Goal: Information Seeking & Learning: Find specific page/section

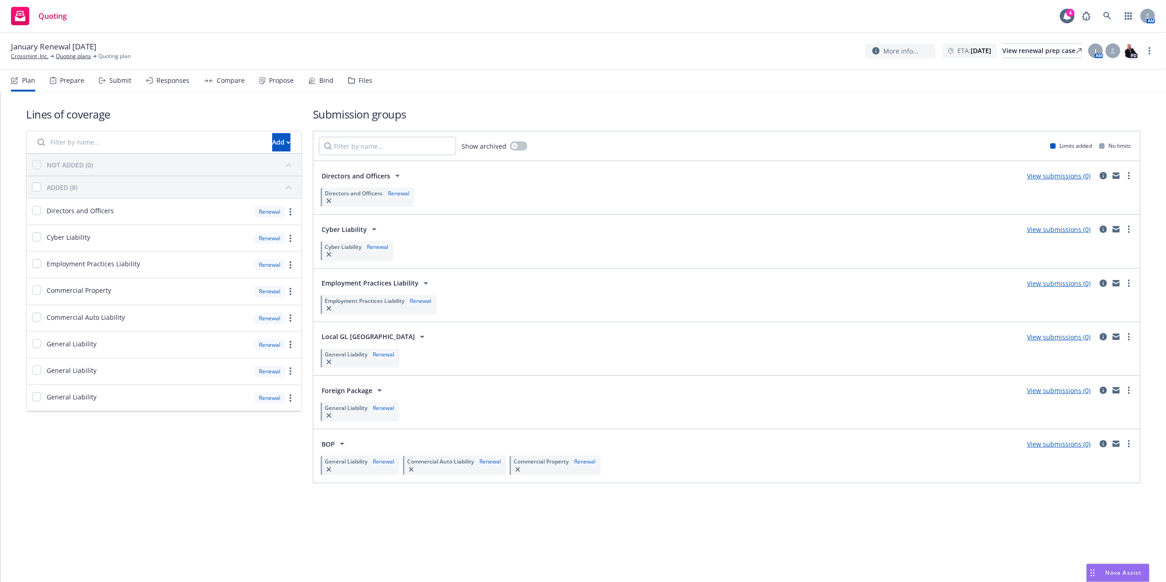
click at [359, 81] on div "Files" at bounding box center [366, 80] width 14 height 7
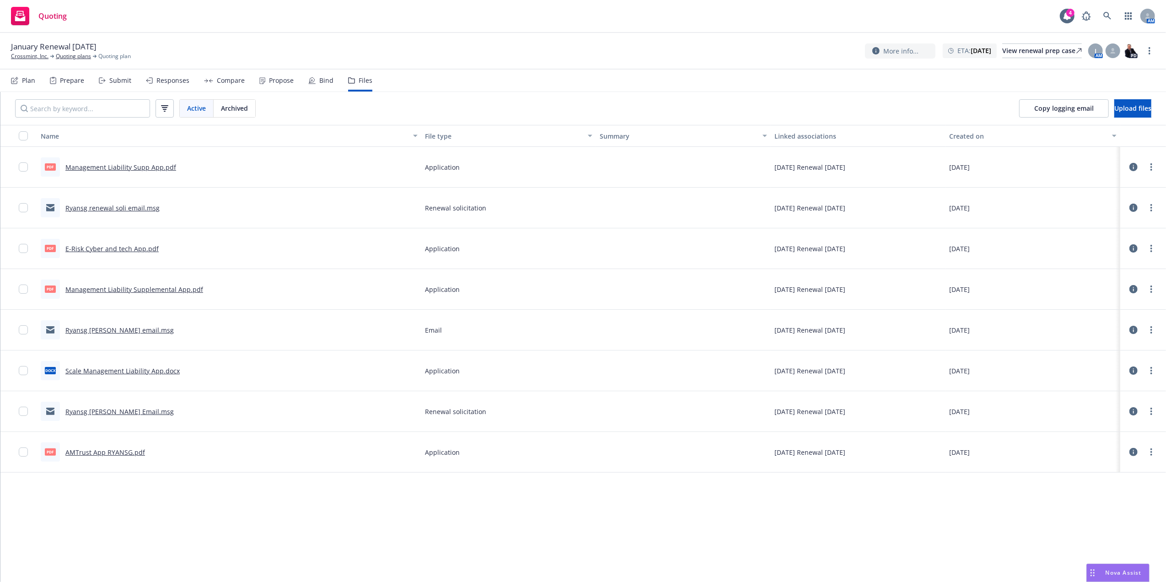
click at [128, 167] on link "Management Liability Supp App.pdf" at bounding box center [120, 167] width 111 height 9
click at [103, 247] on link "E-Risk Cyber and tech App.pdf" at bounding box center [111, 248] width 93 height 9
click at [1107, 16] on icon at bounding box center [1107, 16] width 8 height 8
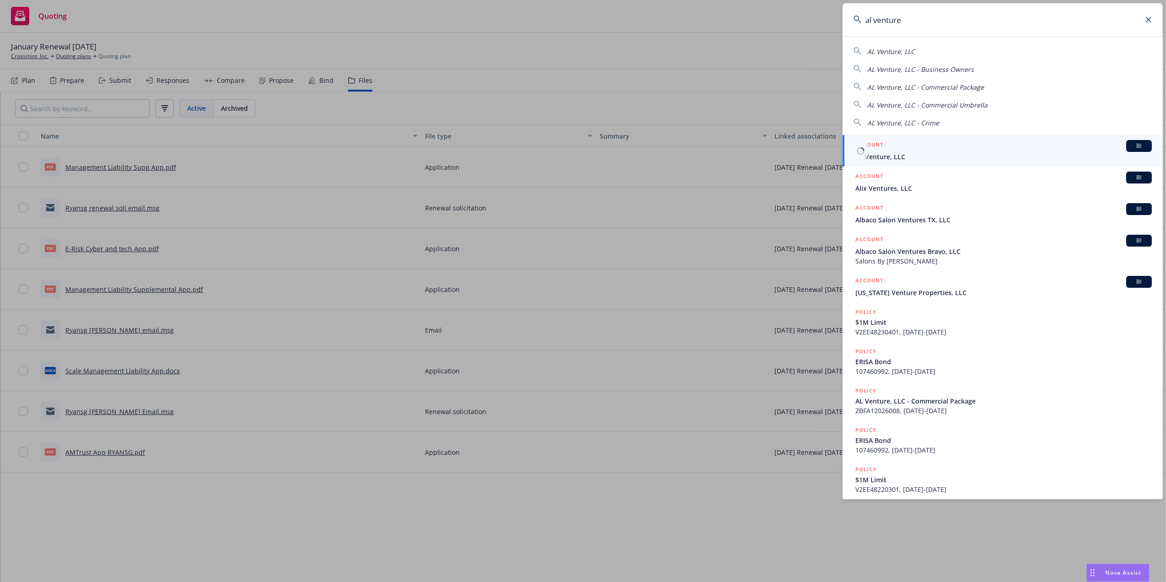
type input "al venture"
click at [913, 150] on div "ACCOUNT BI" at bounding box center [1003, 146] width 296 height 12
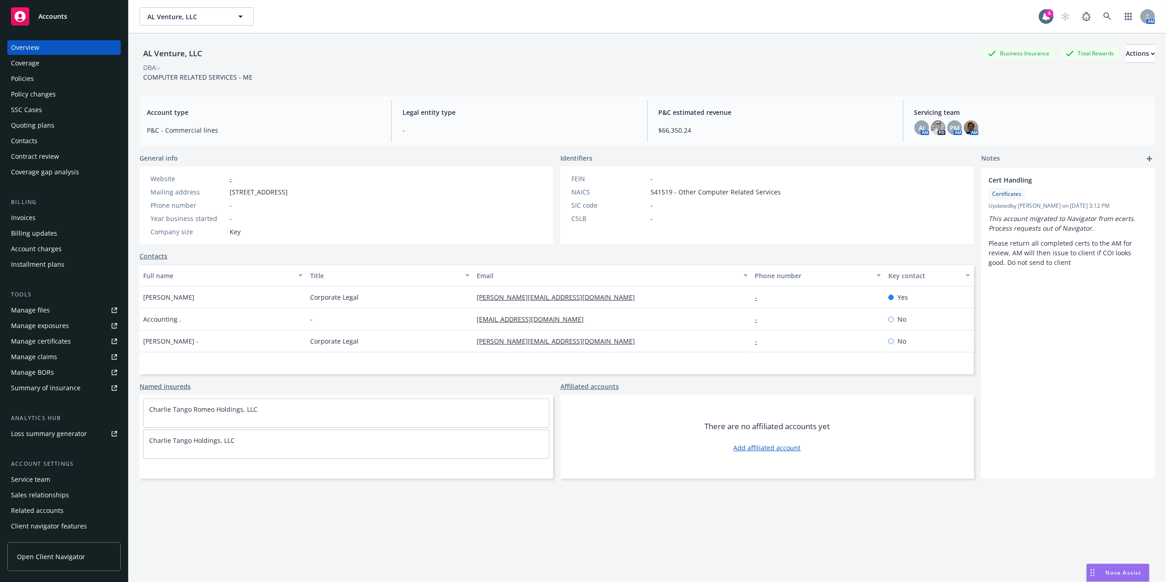
click at [26, 75] on div "Policies" at bounding box center [22, 78] width 23 height 15
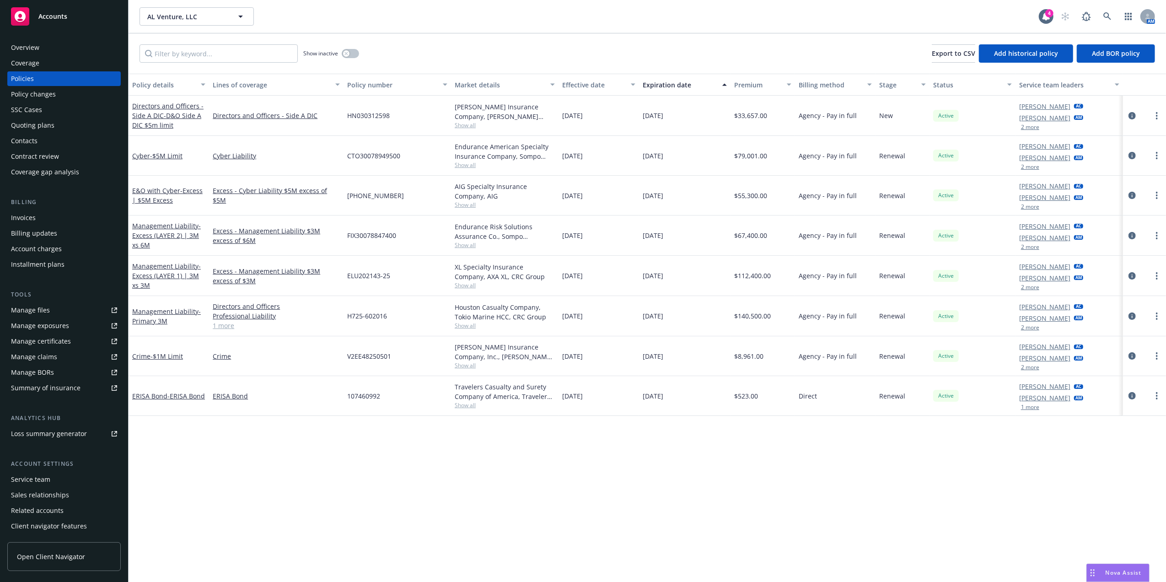
click at [39, 43] on div "Overview" at bounding box center [64, 47] width 106 height 15
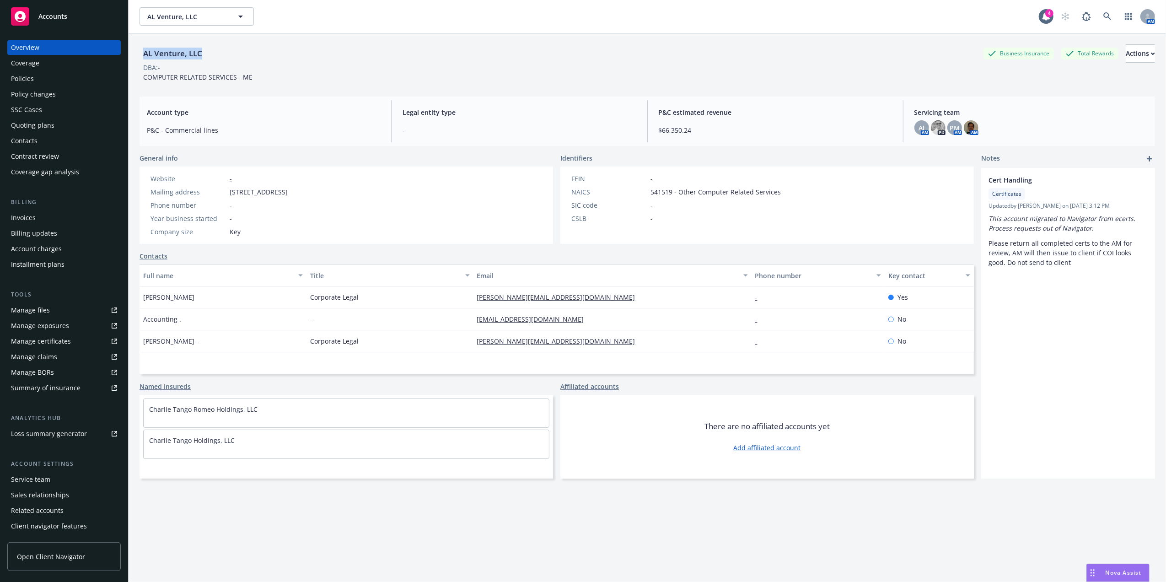
drag, startPoint x: 203, startPoint y: 55, endPoint x: 141, endPoint y: 51, distance: 62.8
click at [141, 51] on div "AL Venture, LLC" at bounding box center [172, 54] width 66 height 12
copy div "AL Venture, LLC"
click at [44, 141] on div "Contacts" at bounding box center [64, 141] width 106 height 15
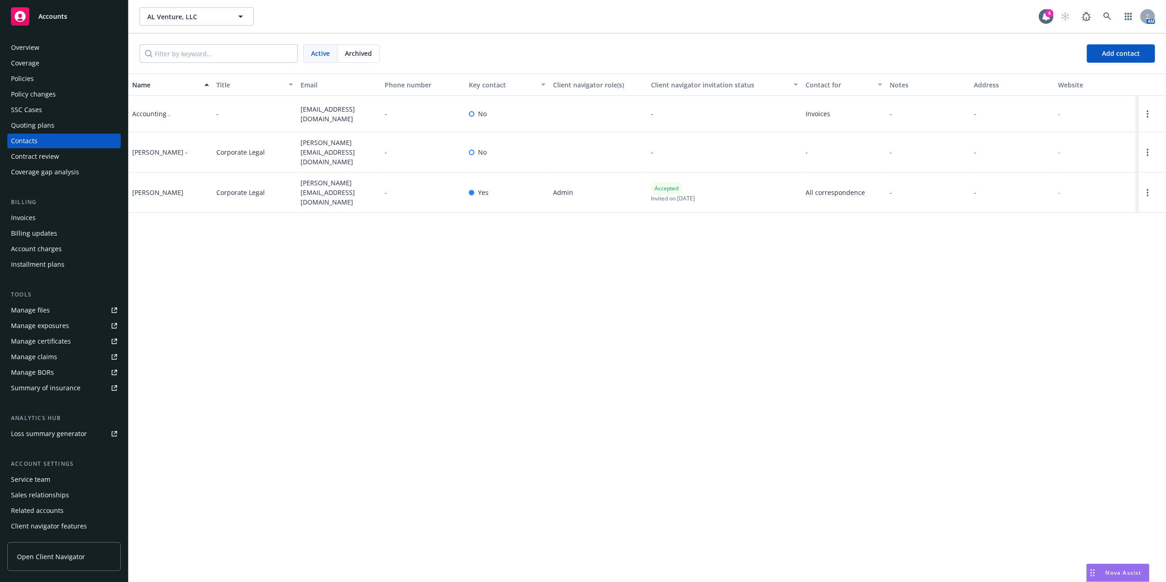
click at [325, 148] on span "aryeh@angel.co" at bounding box center [338, 152] width 77 height 29
copy span "aryeh@angel.co"
click at [59, 40] on div "Overview" at bounding box center [64, 47] width 106 height 15
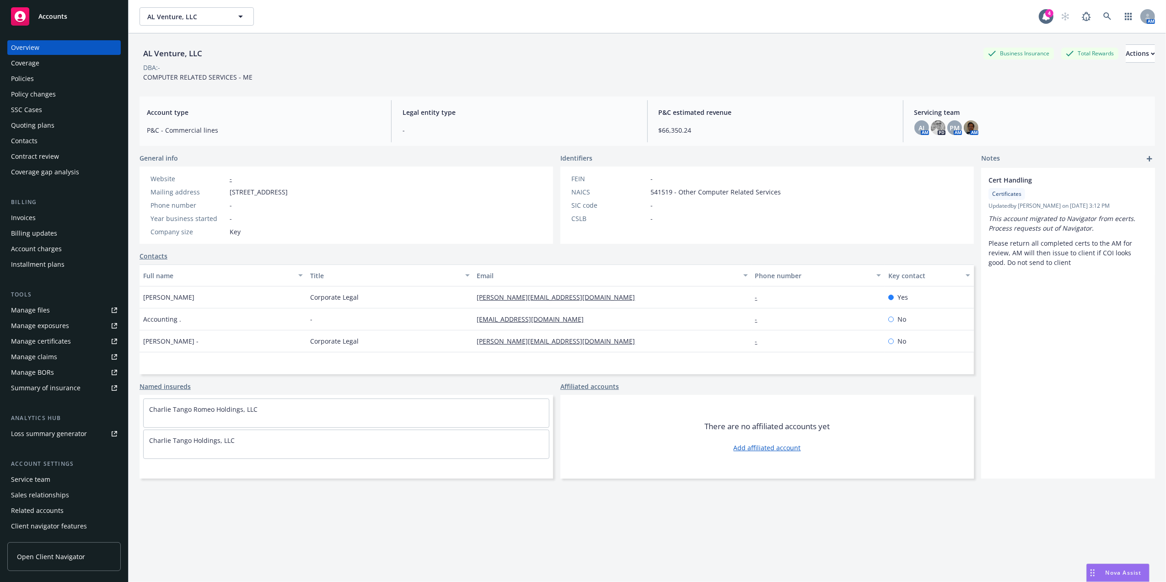
click at [13, 76] on div "Policies" at bounding box center [22, 78] width 23 height 15
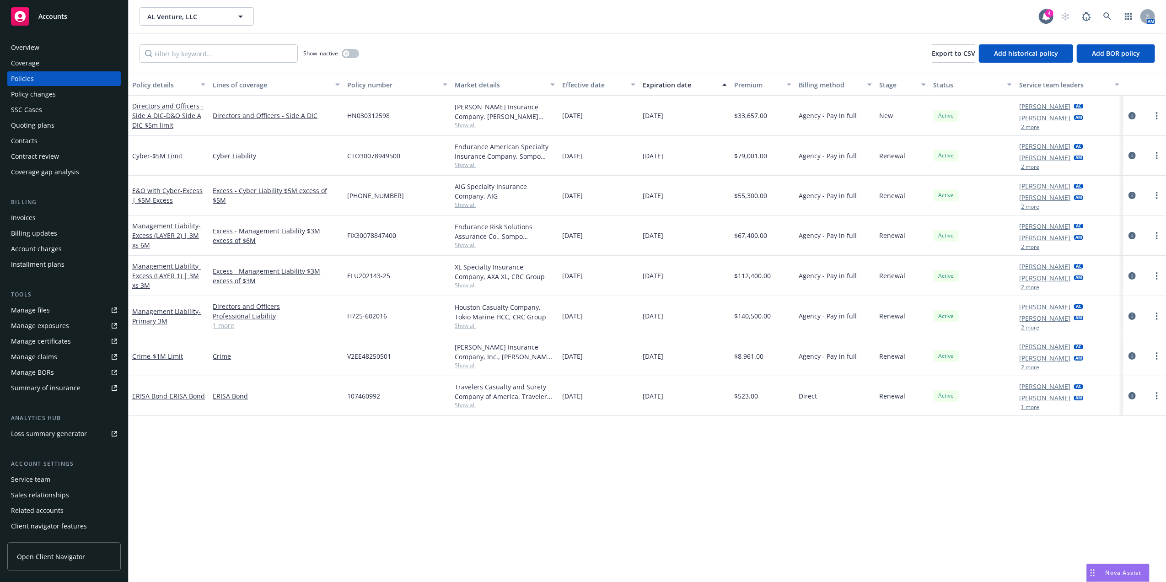
click at [59, 90] on div "Policy changes" at bounding box center [64, 94] width 106 height 15
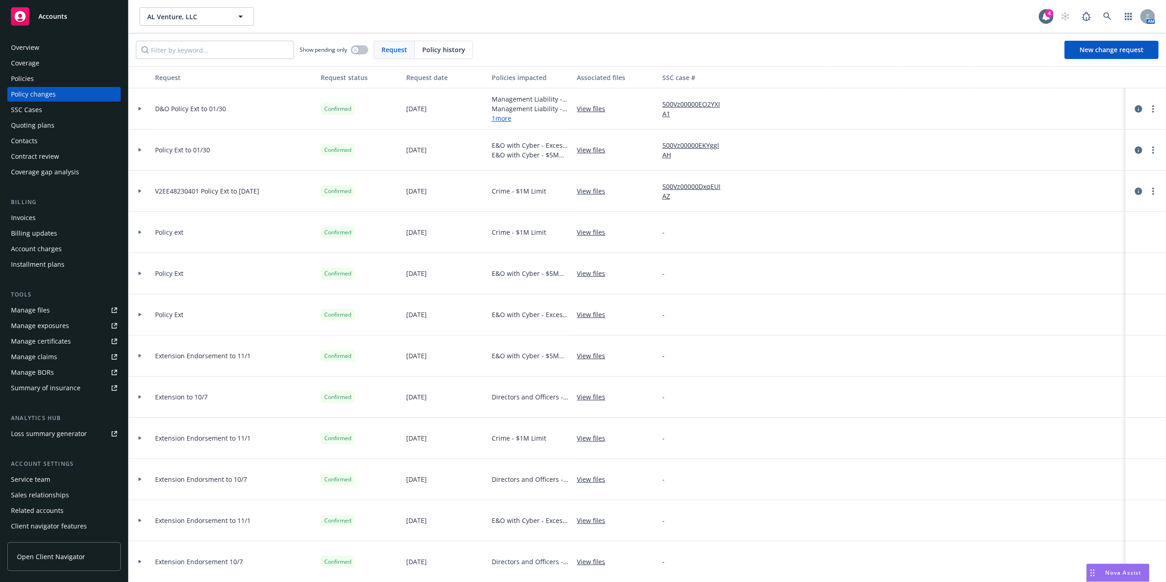
click at [142, 149] on div at bounding box center [140, 149] width 16 height 3
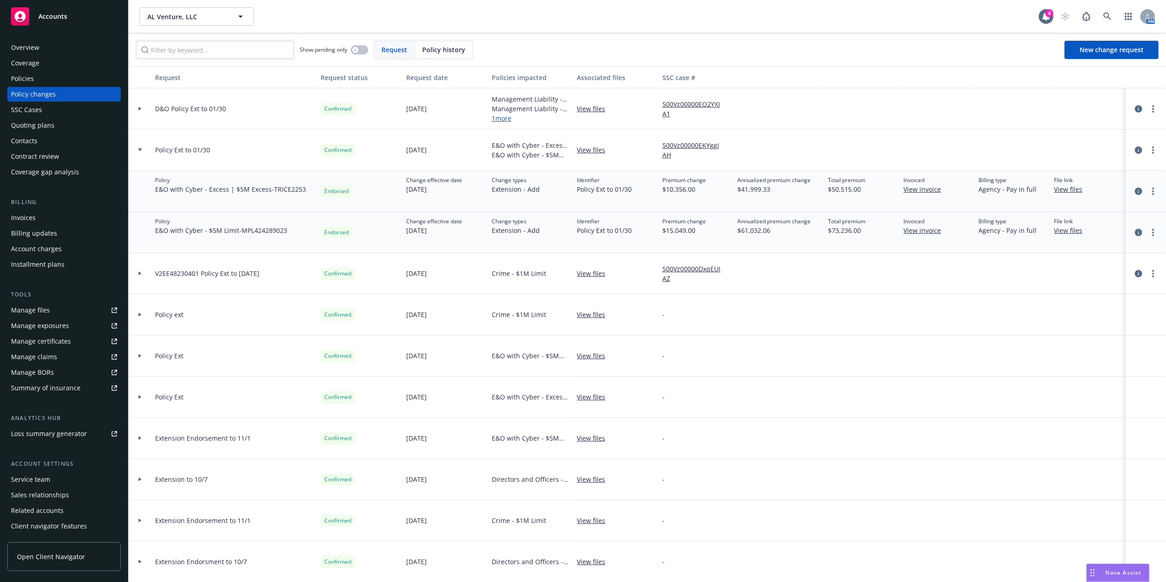
click at [138, 149] on icon at bounding box center [140, 149] width 4 height 3
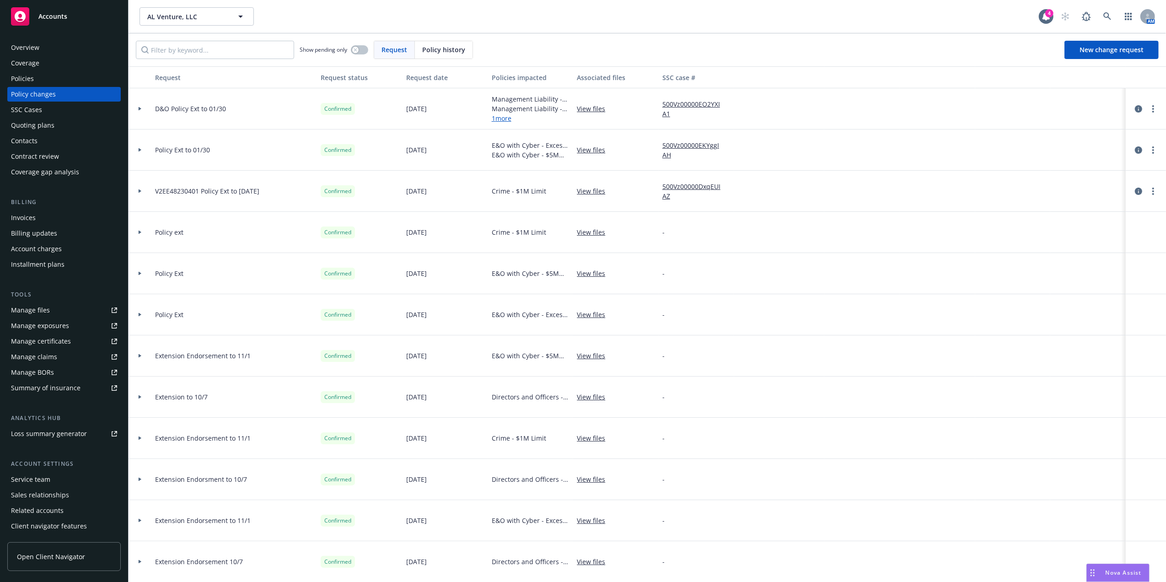
click at [53, 78] on div "Policies" at bounding box center [64, 78] width 106 height 15
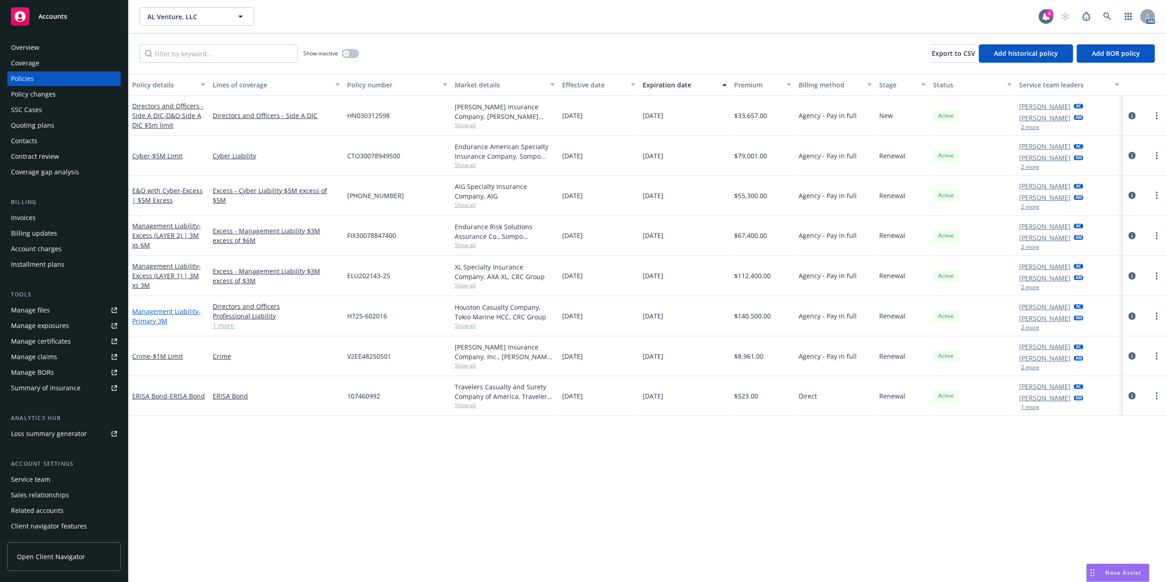
click at [167, 313] on link "Management Liability - Primary 3M" at bounding box center [166, 316] width 69 height 18
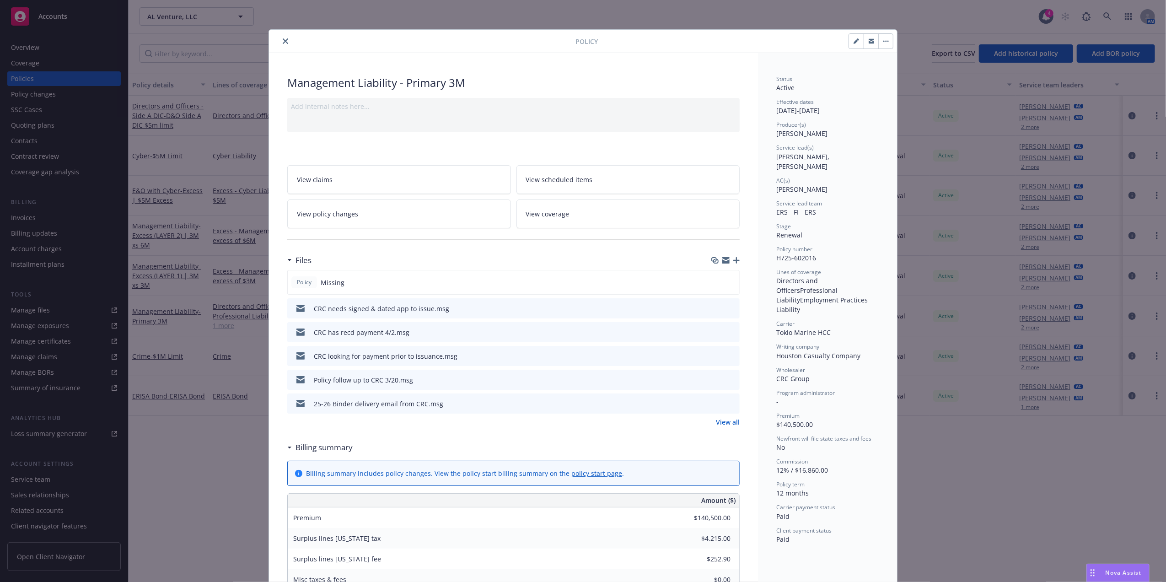
click at [725, 423] on link "View all" at bounding box center [728, 422] width 24 height 10
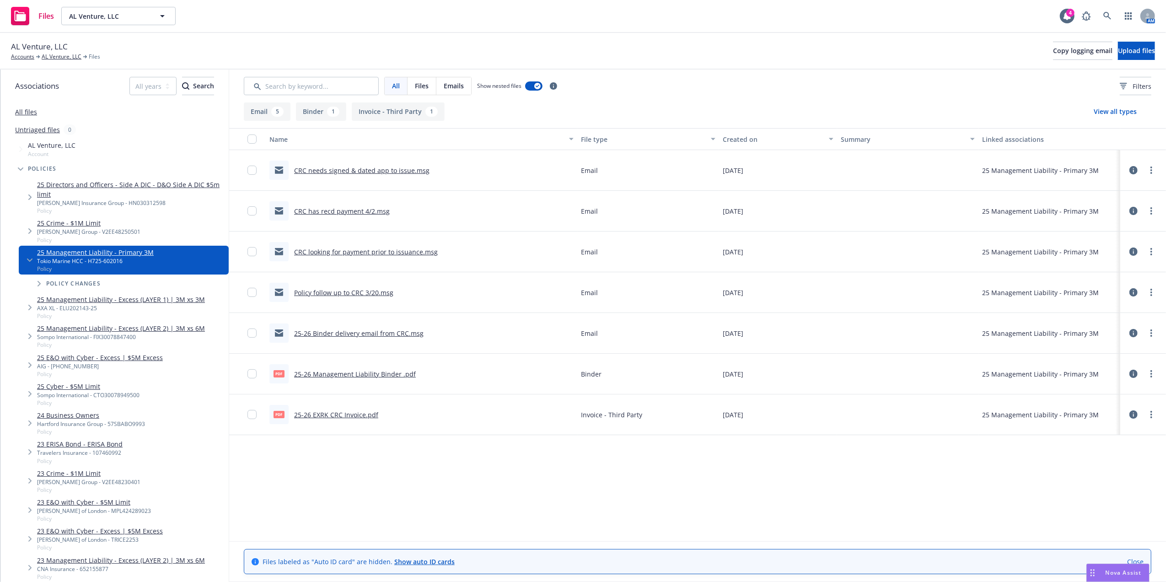
click at [367, 376] on link "25-26 Management Liability Binder .pdf" at bounding box center [355, 373] width 122 height 9
click at [48, 59] on link "AL Venture, LLC" at bounding box center [62, 57] width 40 height 8
